Goal: Information Seeking & Learning: Learn about a topic

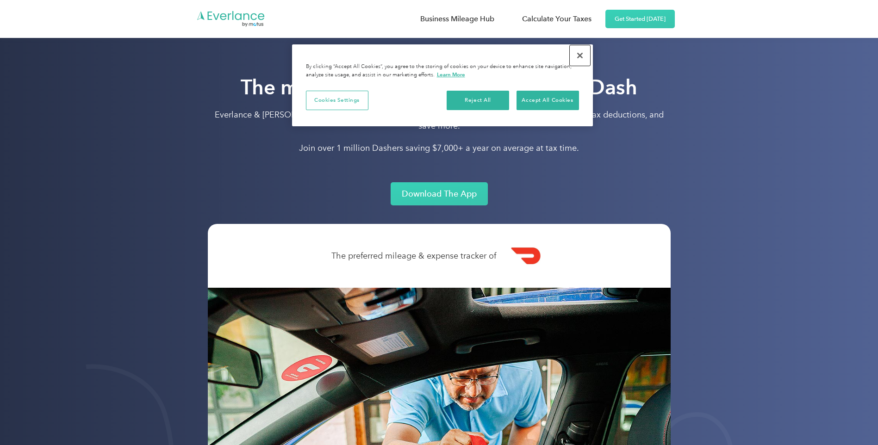
click at [578, 57] on button "Close" at bounding box center [580, 55] width 20 height 20
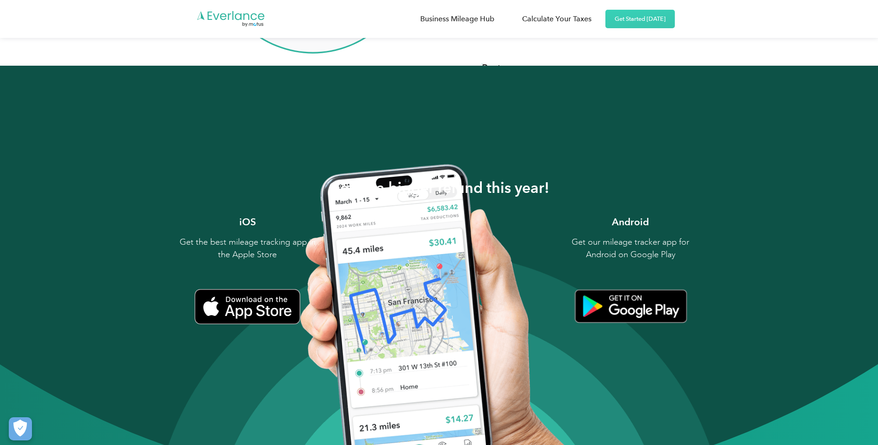
scroll to position [1018, 0]
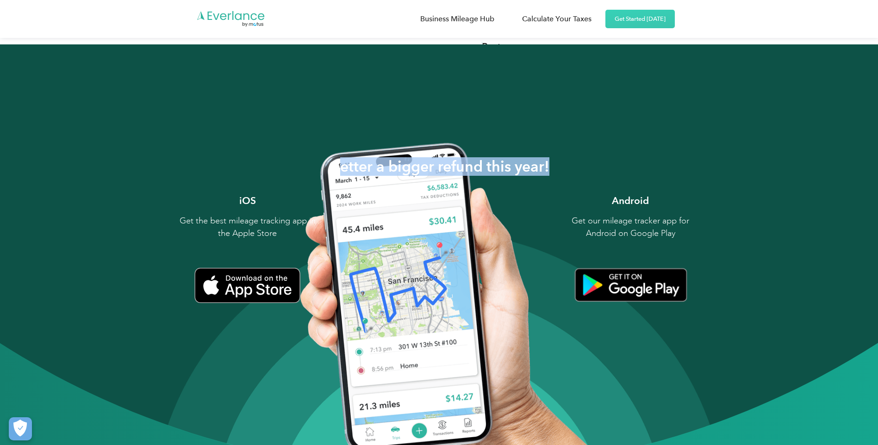
drag, startPoint x: 552, startPoint y: 155, endPoint x: 341, endPoint y: 157, distance: 211.5
click at [341, 157] on div "Getter a bigger refund this year! iOS Get the best mileage tracking app in the …" at bounding box center [439, 212] width 592 height 149
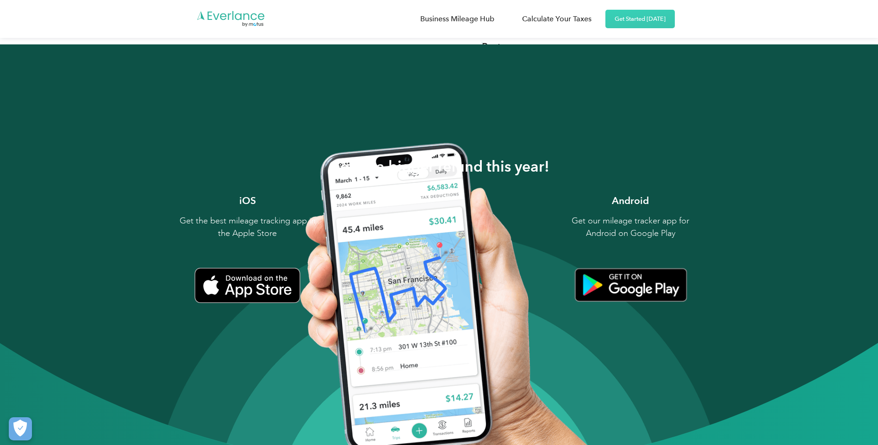
click at [562, 228] on p "Get our mileage tracker app for Android on Google Play" at bounding box center [630, 227] width 139 height 25
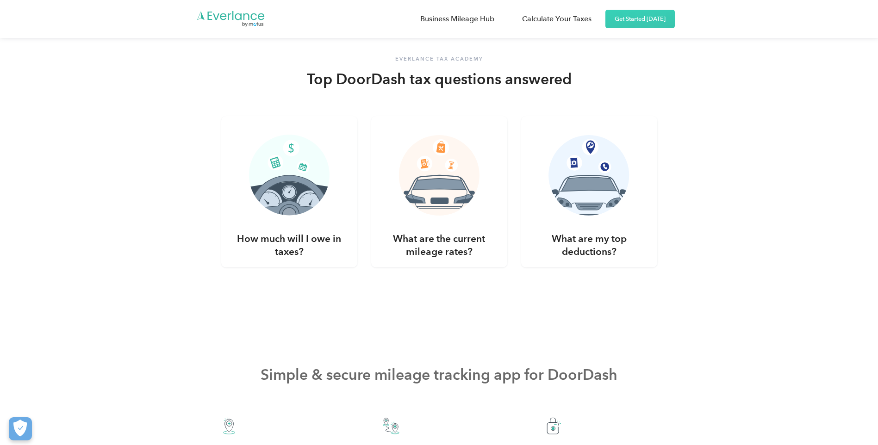
scroll to position [1712, 0]
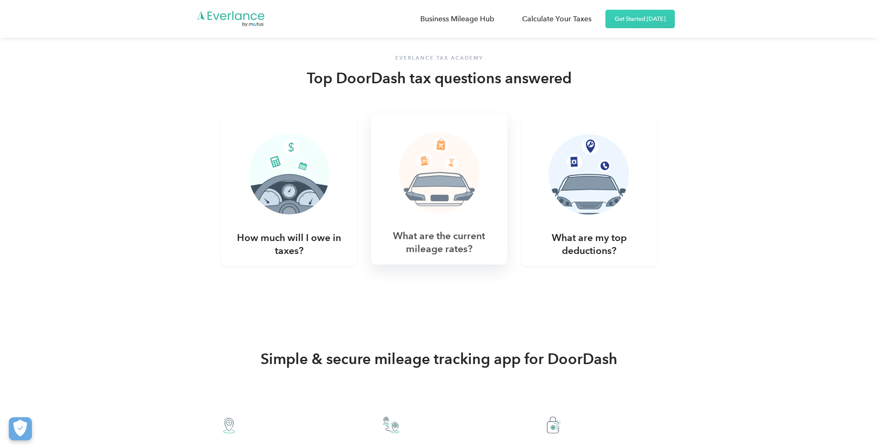
click at [415, 237] on h3 "What are the current mileage rates?" at bounding box center [439, 243] width 114 height 26
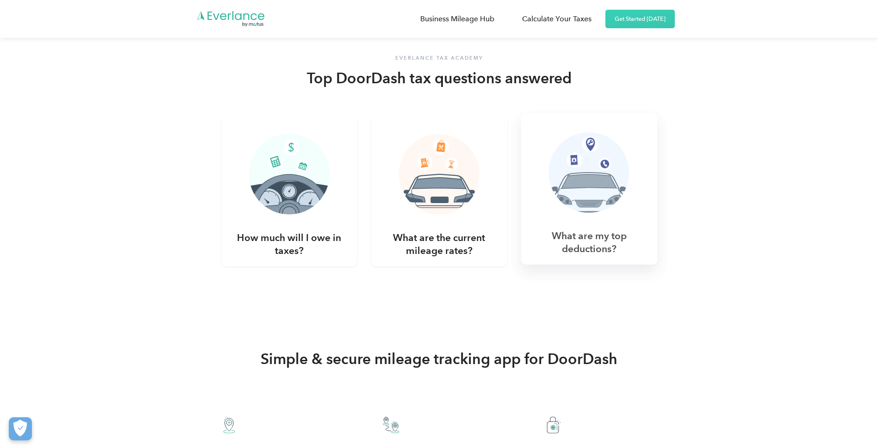
click at [579, 230] on h3 "What are my top deductions?" at bounding box center [589, 243] width 114 height 26
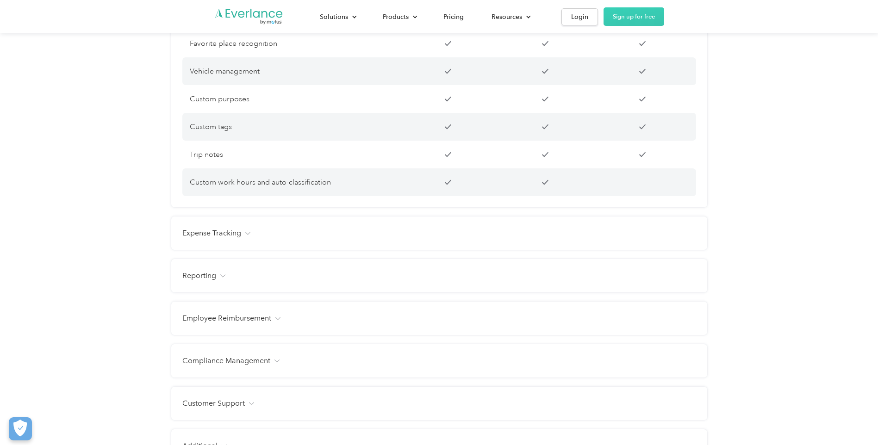
scroll to position [926, 0]
click at [320, 229] on div "Expense Tracking Receipt photo capture Custom expense categories Custom tags Fa…" at bounding box center [439, 229] width 536 height 33
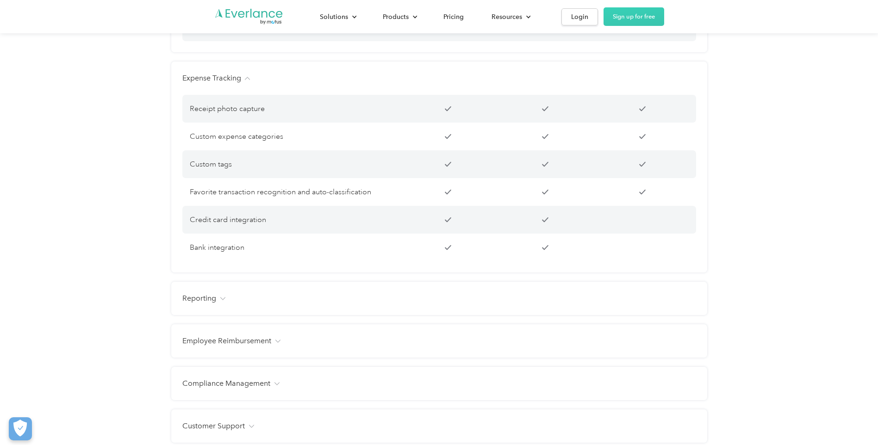
scroll to position [1111, 0]
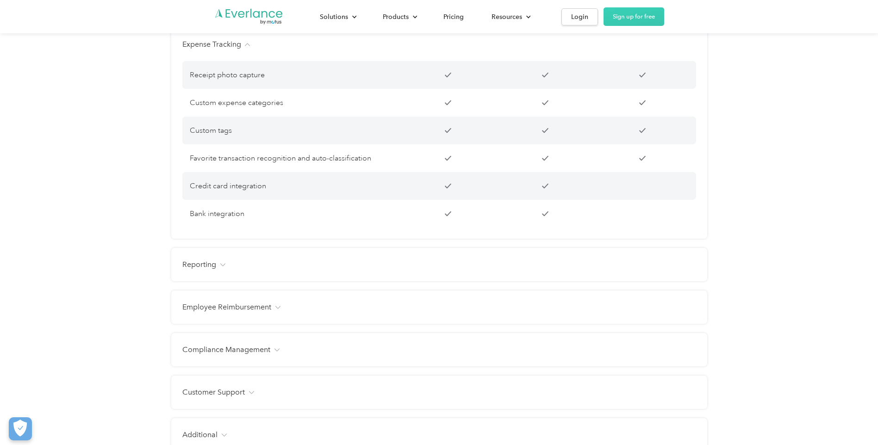
click at [288, 270] on div "Reporting" at bounding box center [439, 264] width 514 height 11
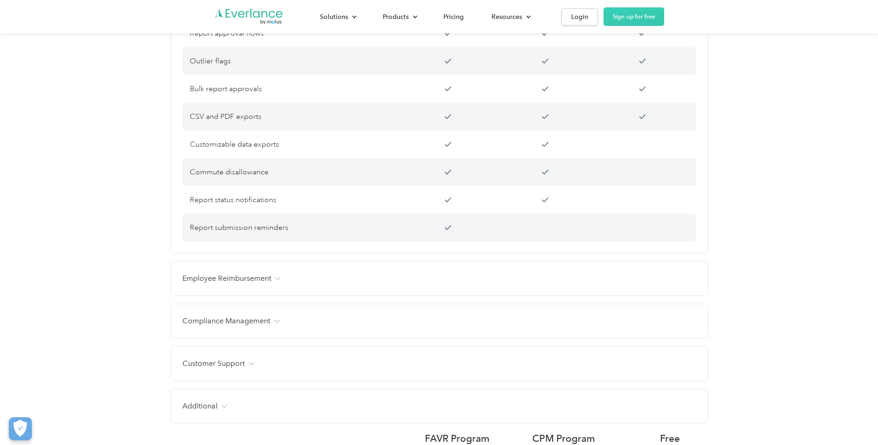
scroll to position [1573, 0]
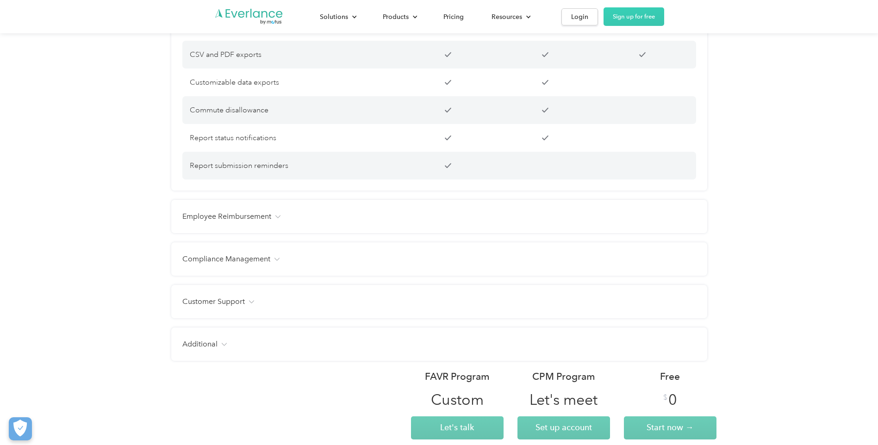
click at [291, 222] on div "Employee Reimbursement" at bounding box center [439, 216] width 514 height 11
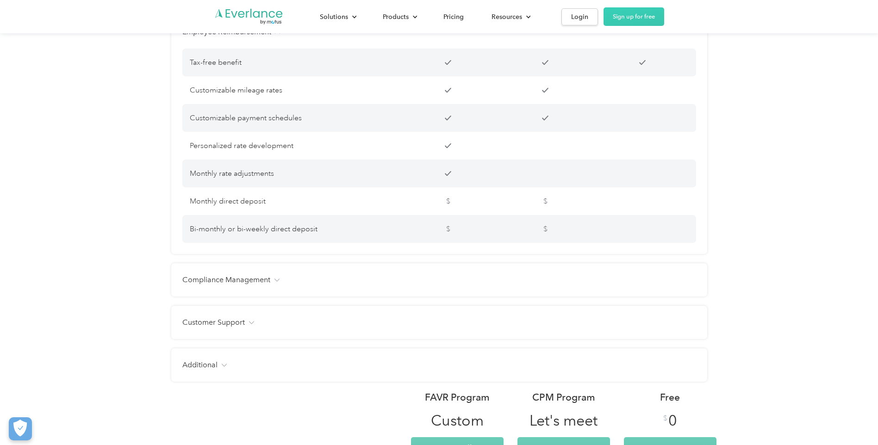
scroll to position [1758, 0]
click at [315, 285] on div "Compliance Management" at bounding box center [439, 279] width 514 height 11
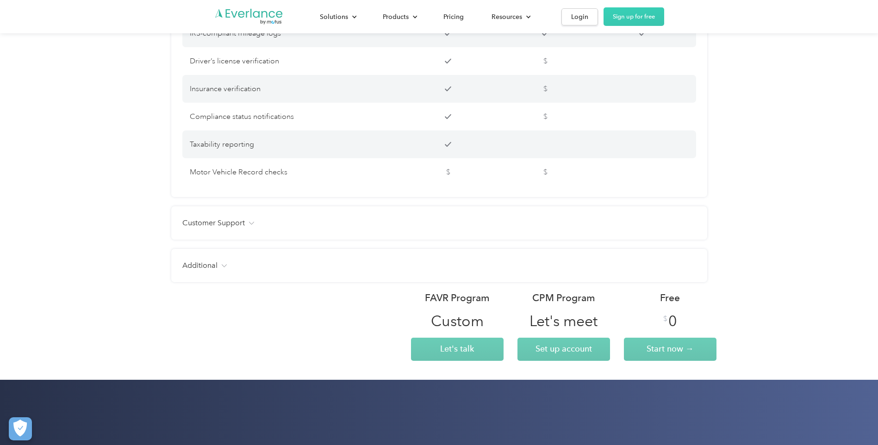
scroll to position [2036, 0]
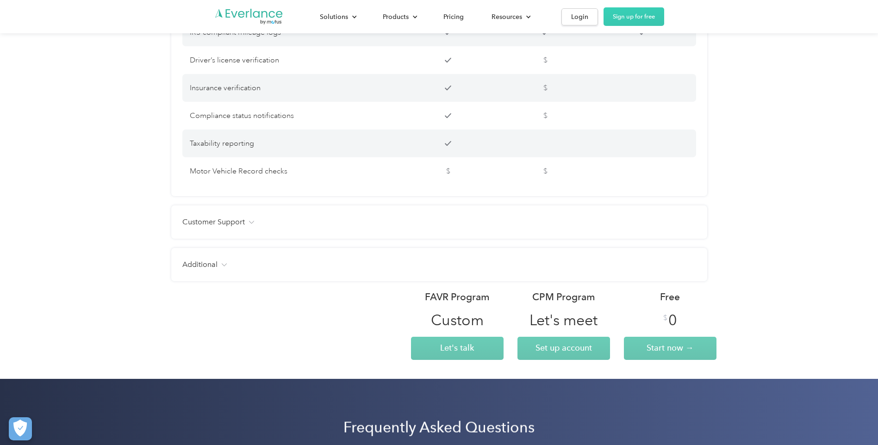
click at [254, 228] on div "Customer Support" at bounding box center [439, 222] width 514 height 11
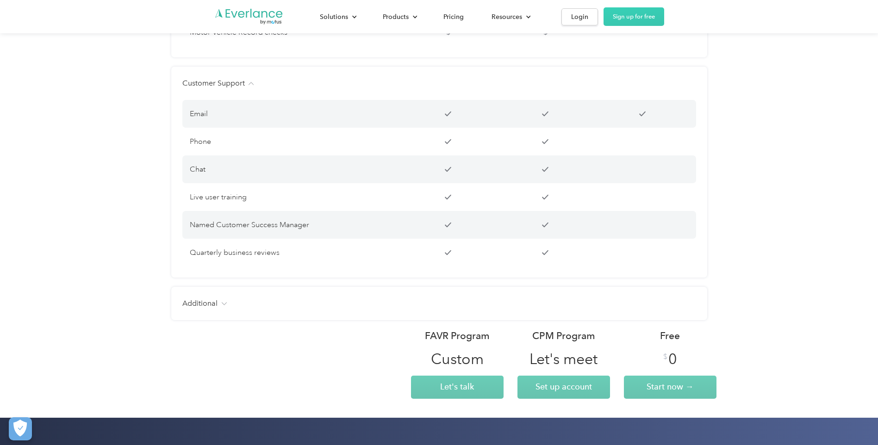
click at [293, 305] on div "Additional Users Unlimited Unlimited Up to 15 Free manager and admin-only licen…" at bounding box center [439, 303] width 536 height 33
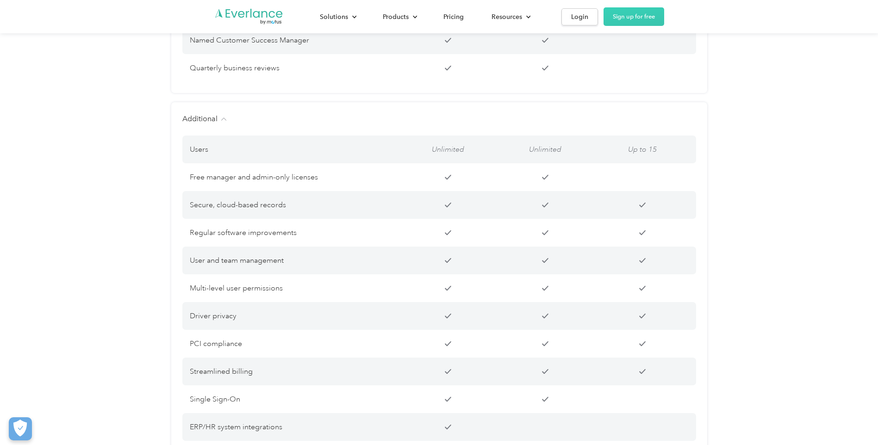
scroll to position [2360, 0]
